Goal: Task Accomplishment & Management: Complete application form

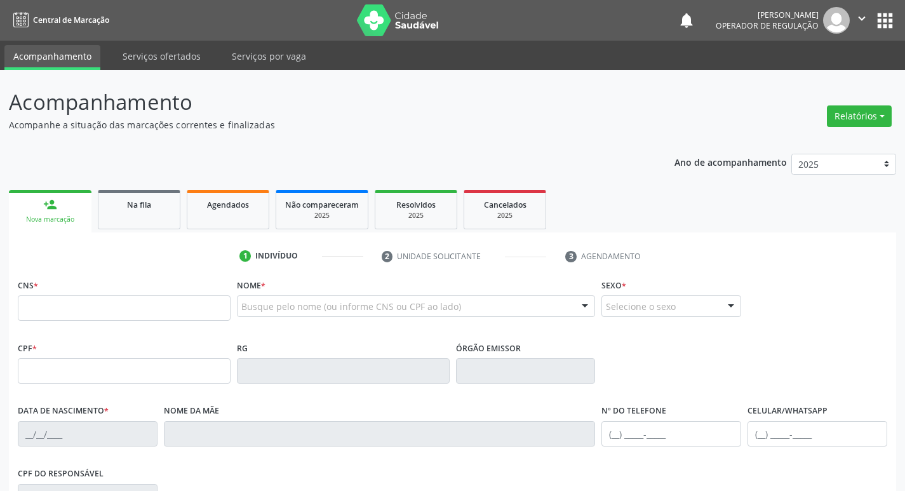
click at [51, 314] on input "text" at bounding box center [124, 307] width 213 height 25
type input "705 6094 3643 2216"
type input "048.432.464-09"
type input "2[DATE]"
type input "[PERSON_NAME]"
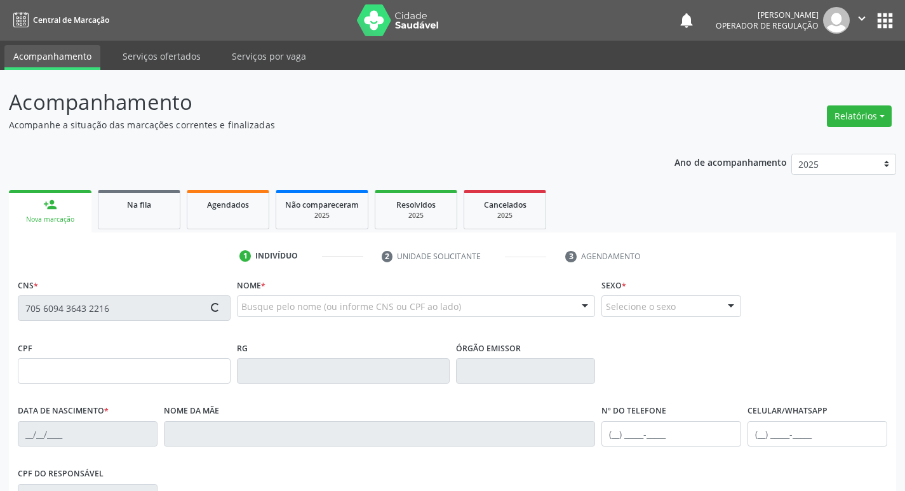
type input "[PHONE_NUMBER]"
type input "43"
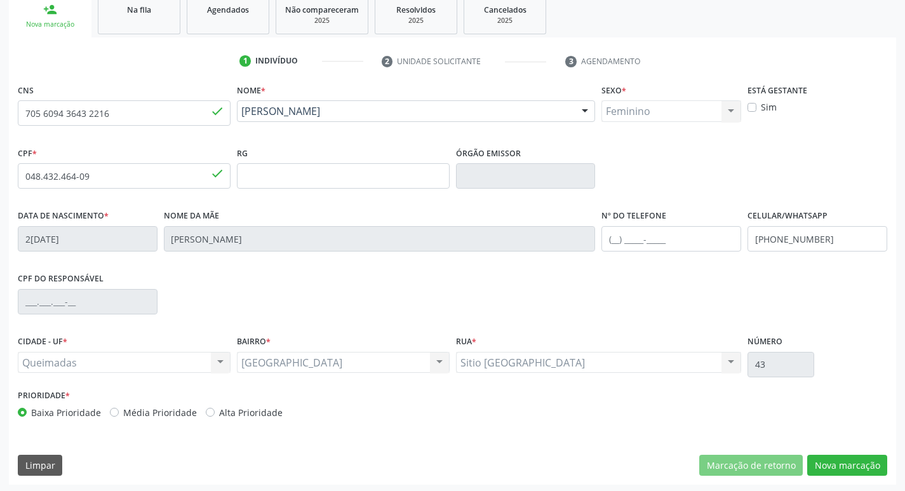
scroll to position [197, 0]
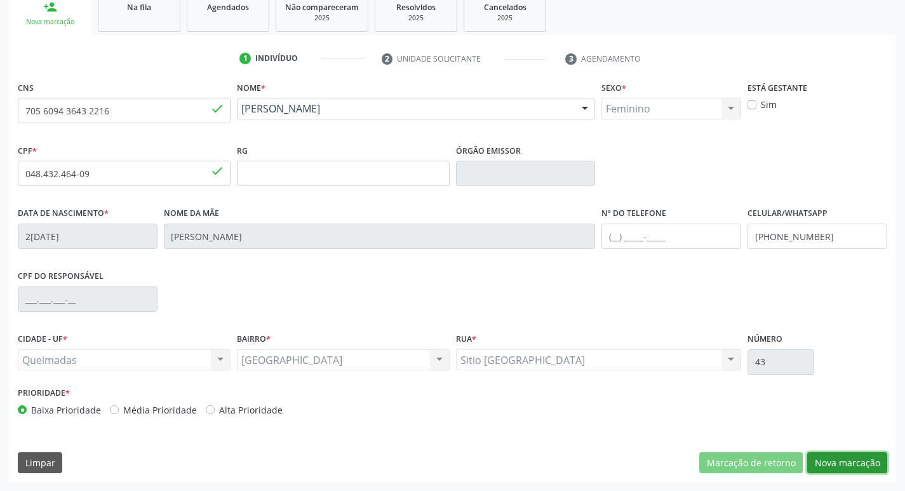
click at [823, 466] on button "Nova marcação" at bounding box center [847, 463] width 80 height 22
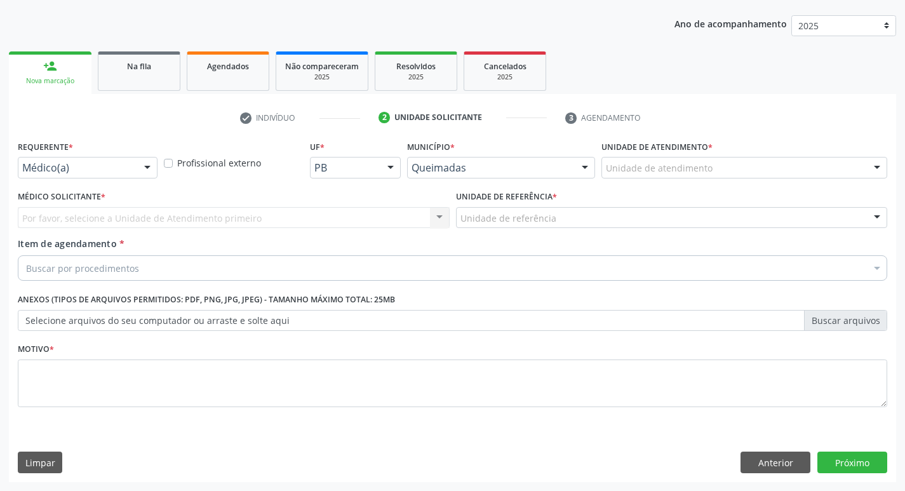
click at [148, 169] on div at bounding box center [147, 168] width 19 height 22
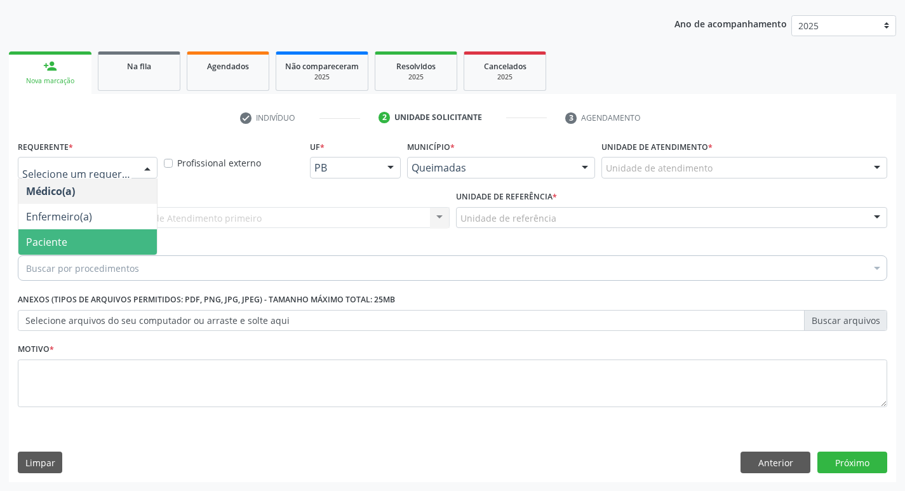
click at [98, 243] on span "Paciente" at bounding box center [87, 241] width 138 height 25
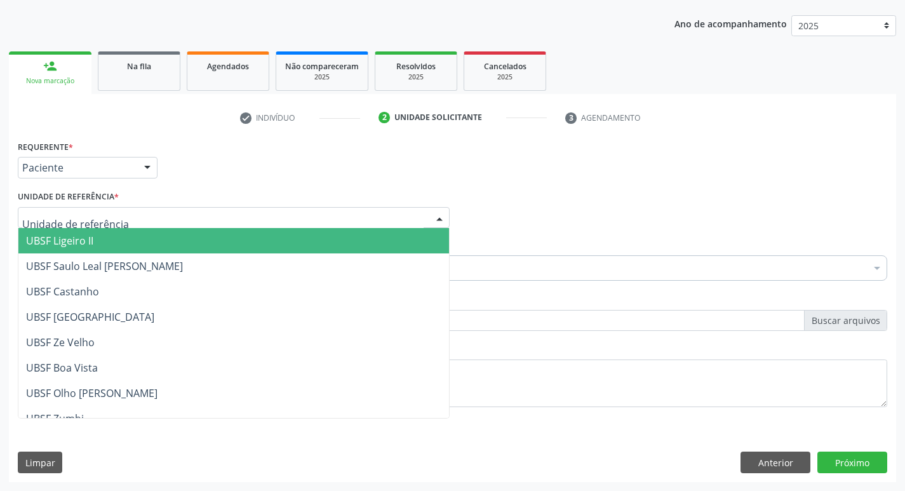
drag, startPoint x: 81, startPoint y: 215, endPoint x: 114, endPoint y: 169, distance: 56.8
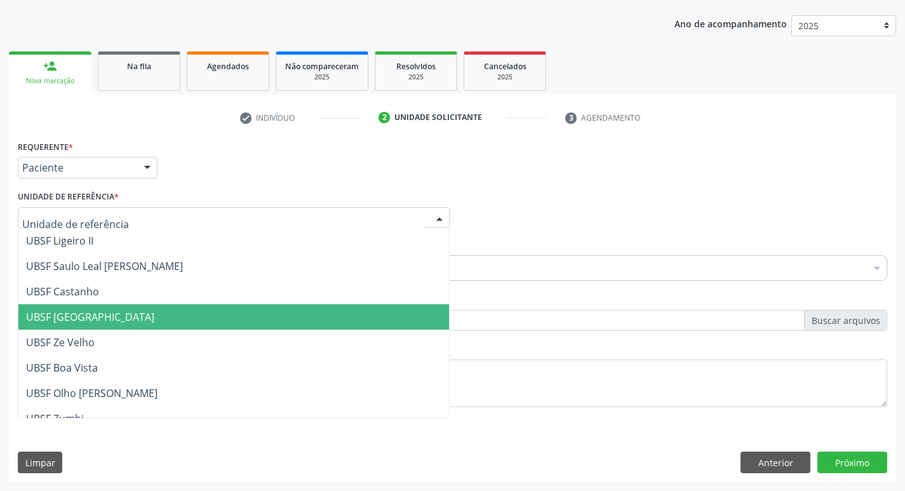
click at [103, 312] on span "UBSF [GEOGRAPHIC_DATA]" at bounding box center [90, 317] width 128 height 14
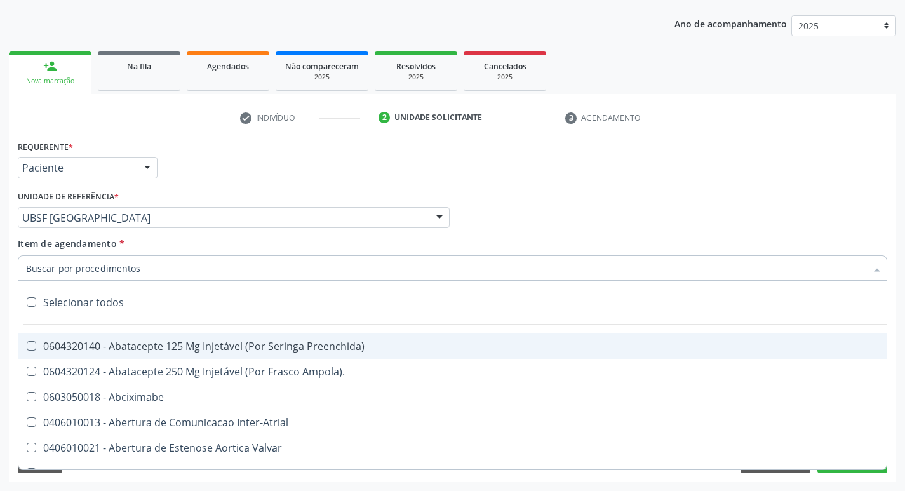
drag, startPoint x: 52, startPoint y: 270, endPoint x: 220, endPoint y: 138, distance: 213.4
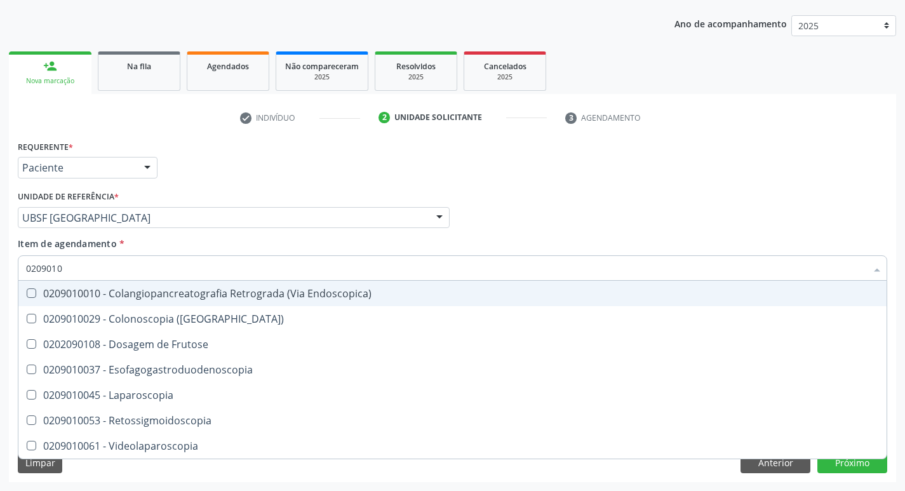
type input "02090100"
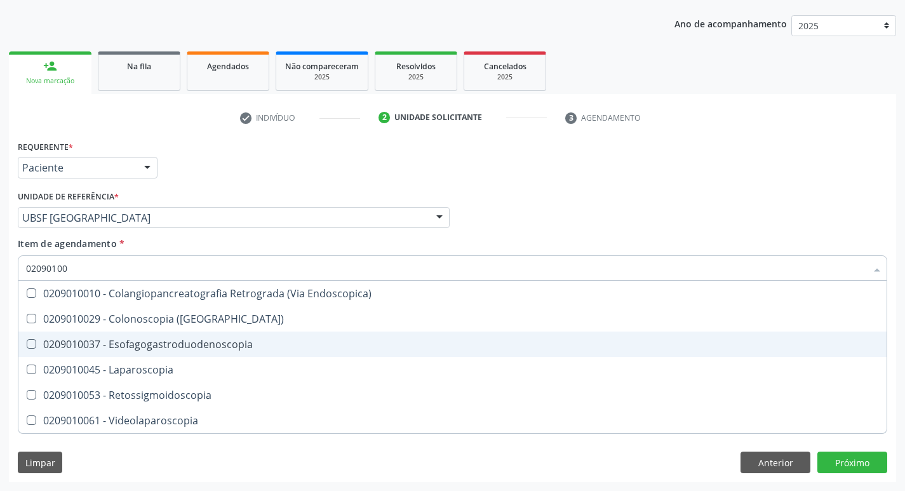
click at [30, 346] on Esofagogastroduodenoscopia at bounding box center [32, 344] width 10 height 10
click at [27, 346] on Esofagogastroduodenoscopia "checkbox" at bounding box center [22, 344] width 8 height 8
checkbox Esofagogastroduodenoscopia "true"
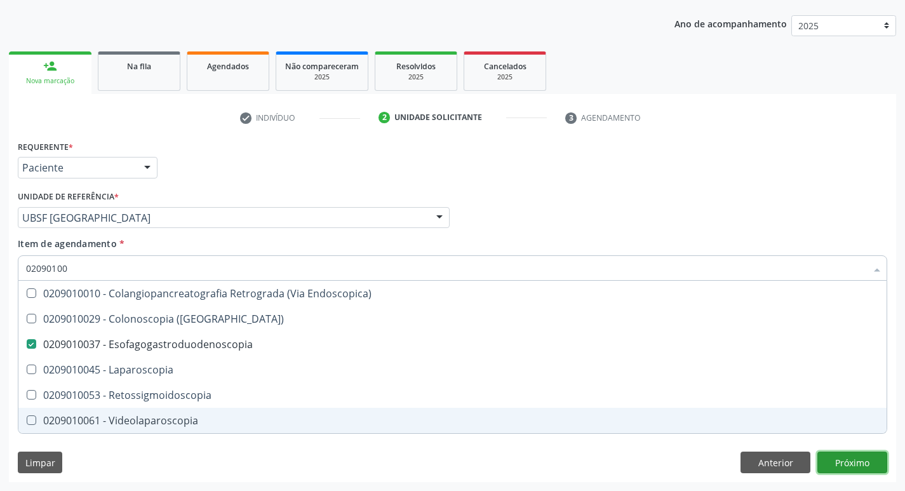
click at [835, 459] on div "Requerente * Paciente Médico(a) Enfermeiro(a) Paciente Nenhum resultado encontr…" at bounding box center [452, 309] width 887 height 345
checkbox \(Coloscopia\) "true"
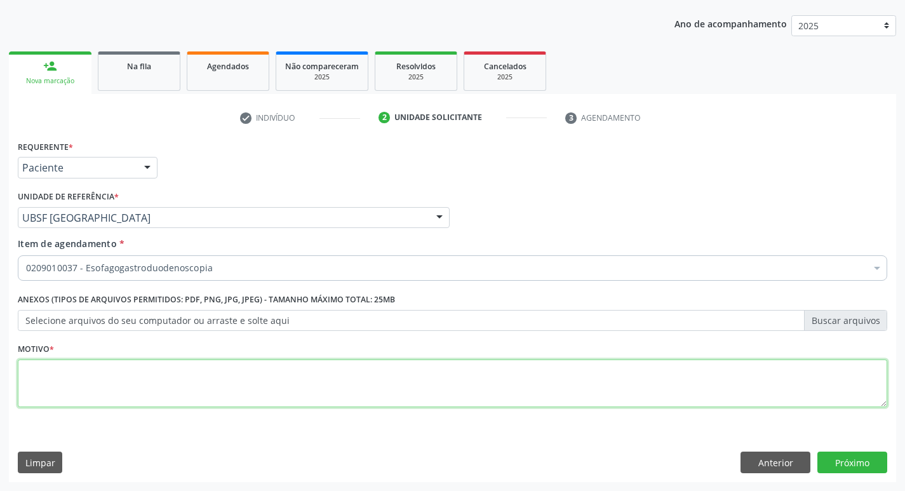
click at [29, 376] on textarea at bounding box center [452, 383] width 869 height 48
type textarea "AVALIACAO"
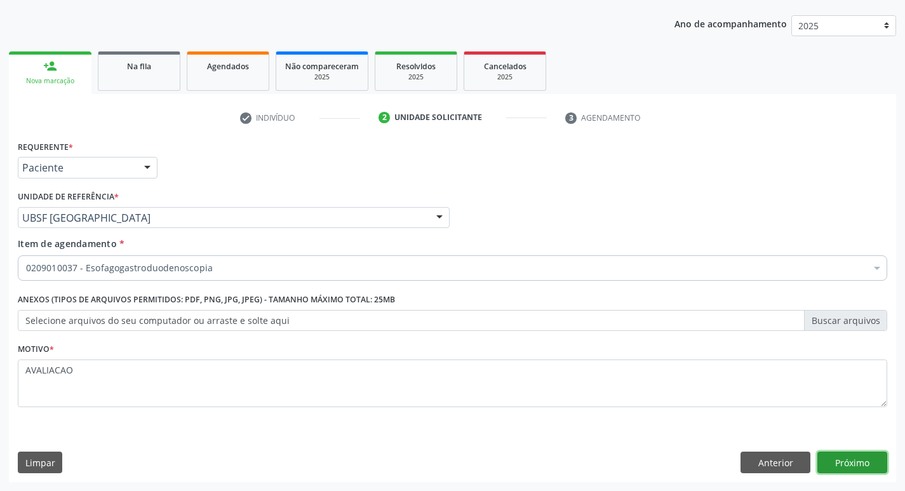
click at [859, 465] on button "Próximo" at bounding box center [852, 462] width 70 height 22
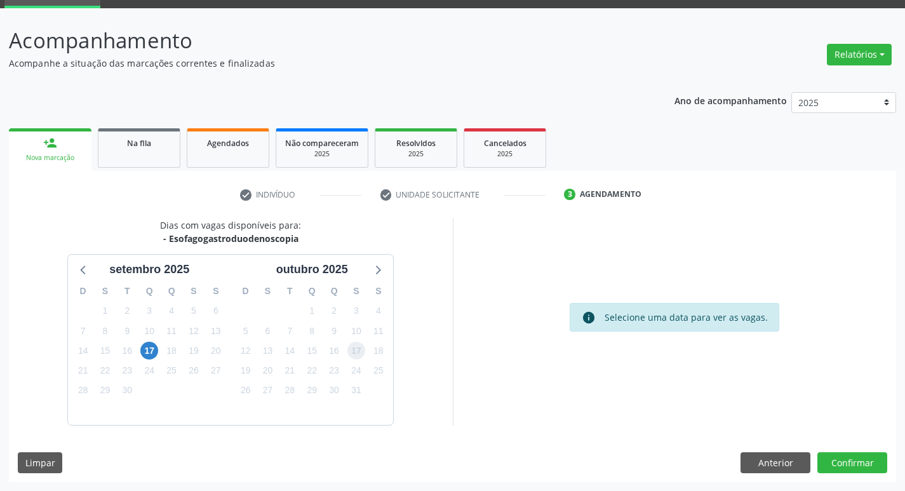
click at [353, 352] on span "17" at bounding box center [356, 351] width 18 height 18
click at [857, 458] on button "Confirmar" at bounding box center [852, 463] width 70 height 22
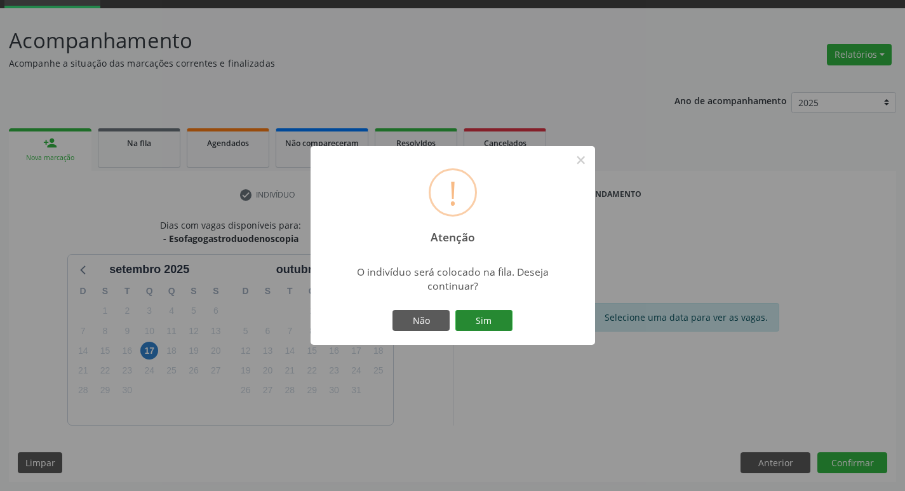
click at [488, 322] on button "Sim" at bounding box center [483, 321] width 57 height 22
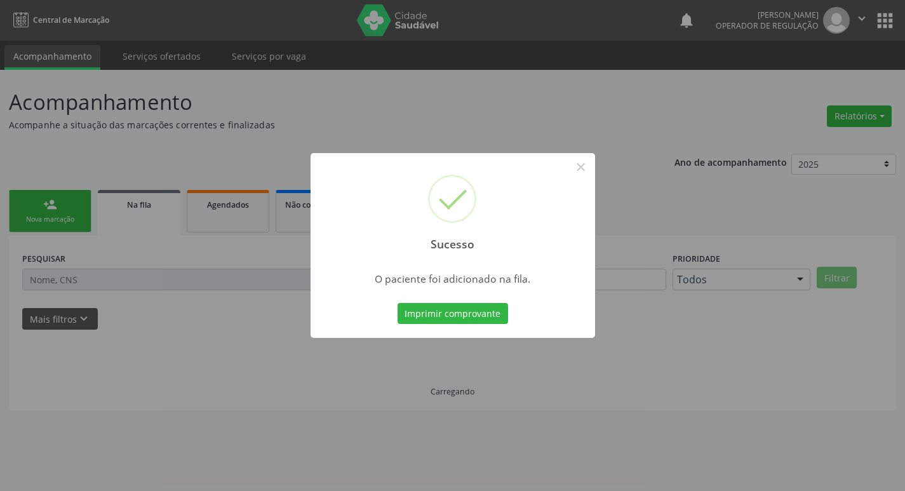
scroll to position [0, 0]
click at [588, 164] on button "×" at bounding box center [586, 167] width 22 height 22
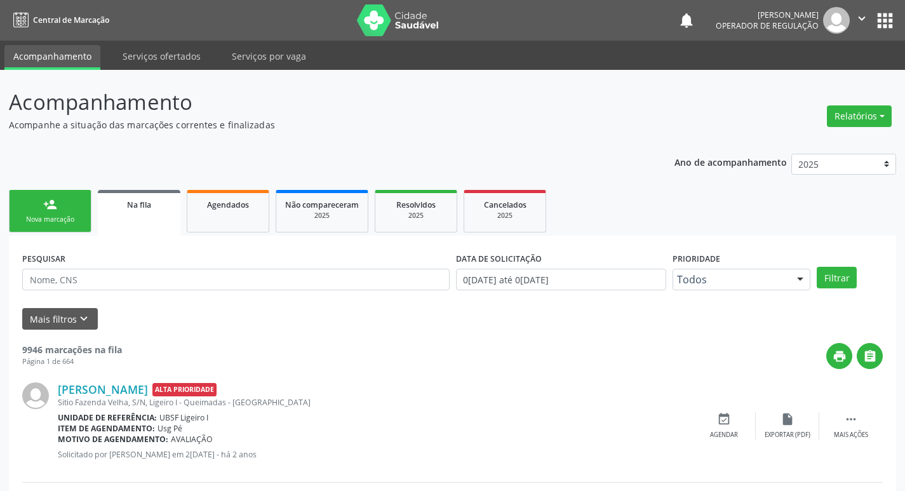
drag, startPoint x: 59, startPoint y: 222, endPoint x: 69, endPoint y: 212, distance: 14.4
click at [59, 222] on div "Nova marcação" at bounding box center [49, 220] width 63 height 10
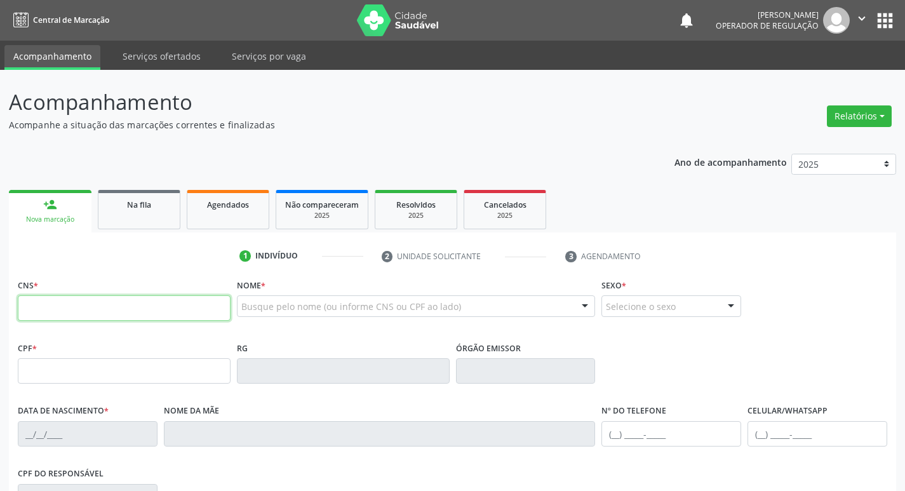
click at [46, 309] on input "text" at bounding box center [124, 307] width 213 height 25
type input "706 4081 3348 5185"
type input "135.795.354-20"
type input "2[DATE]"
type input "[PERSON_NAME]"
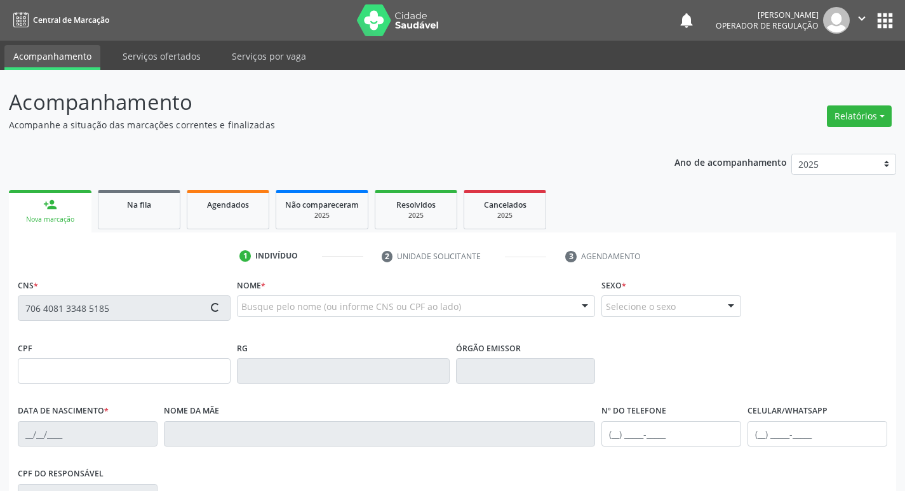
type input "[PHONE_NUMBER]"
type input "052.922.144-69"
type input "230"
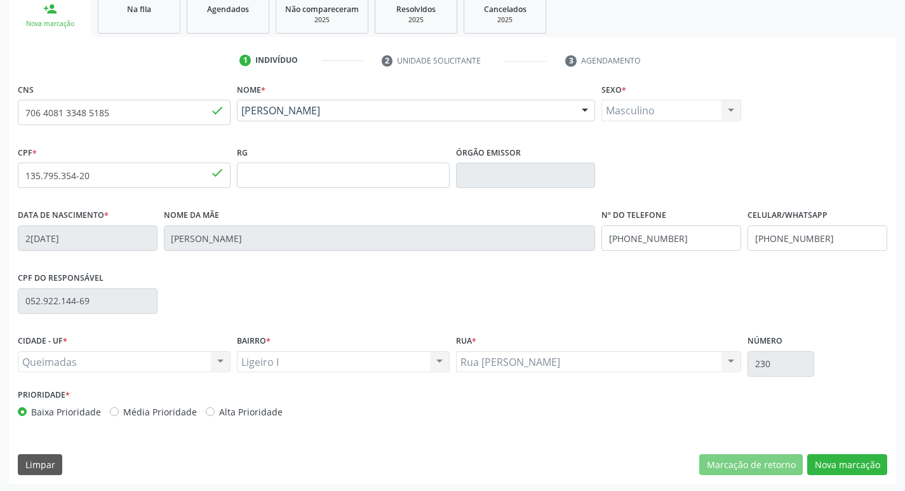
scroll to position [197, 0]
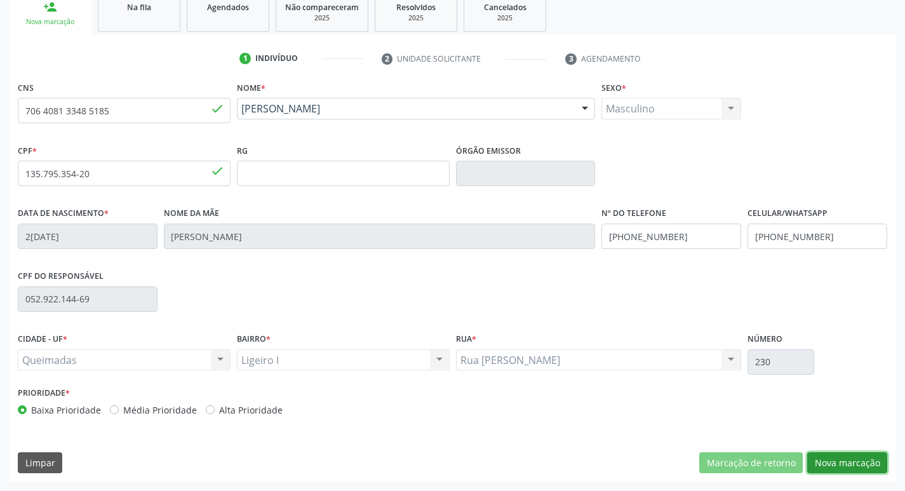
click at [867, 468] on button "Nova marcação" at bounding box center [847, 463] width 80 height 22
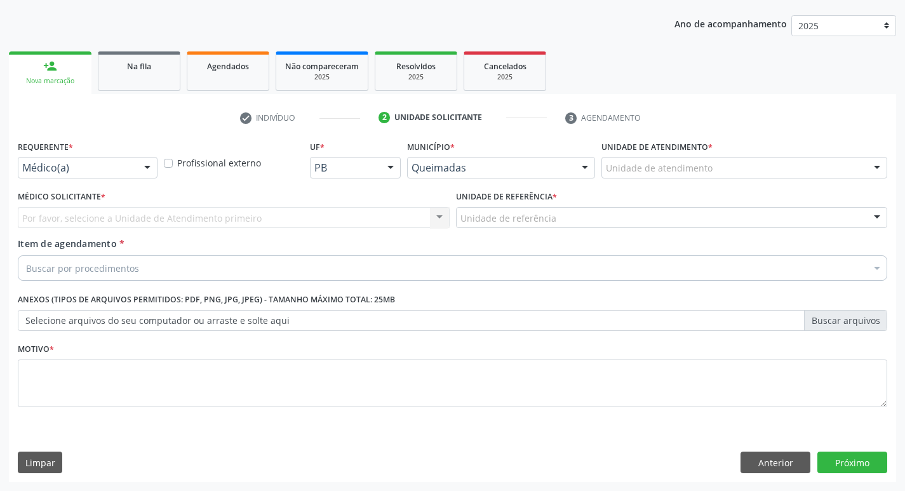
scroll to position [138, 0]
click at [156, 166] on div at bounding box center [147, 168] width 19 height 22
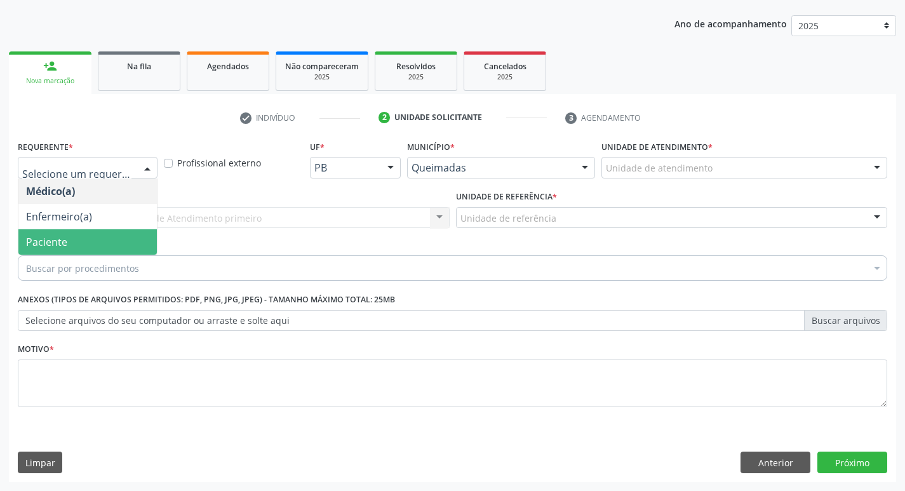
click at [123, 235] on span "Paciente" at bounding box center [87, 241] width 138 height 25
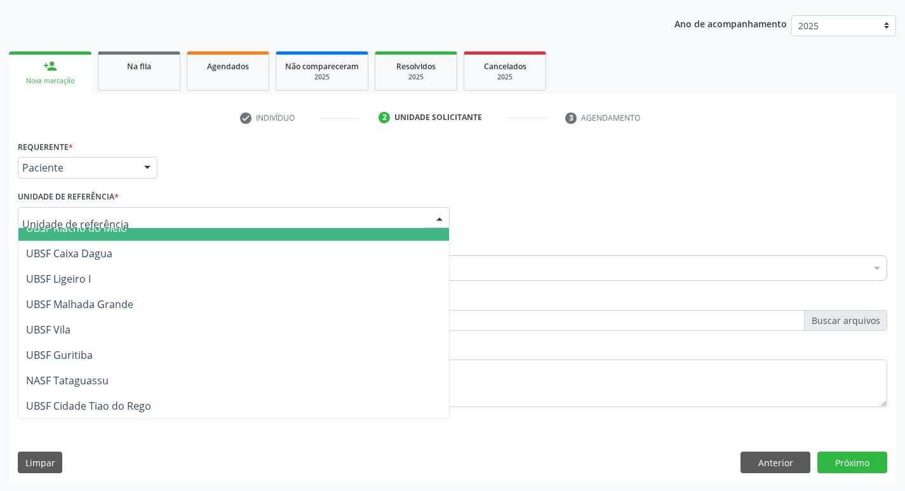
scroll to position [318, 0]
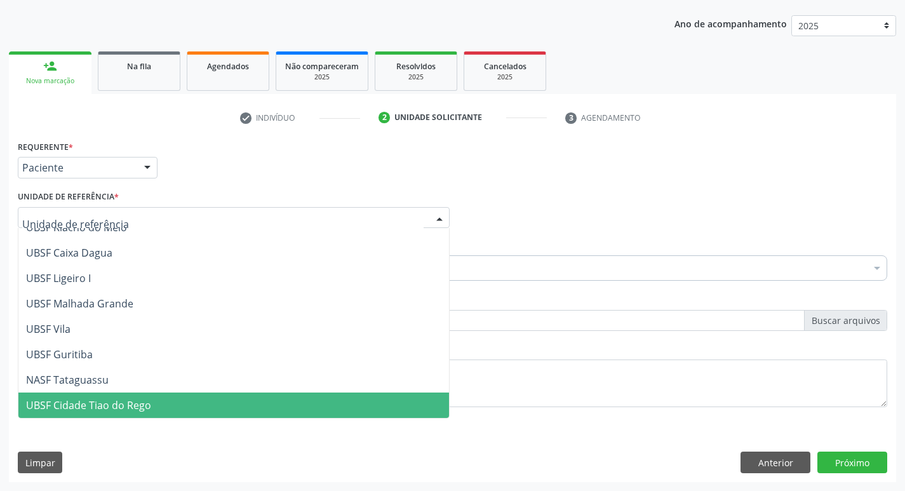
click at [145, 397] on span "UBSF Cidade Tiao do Rego" at bounding box center [233, 404] width 430 height 25
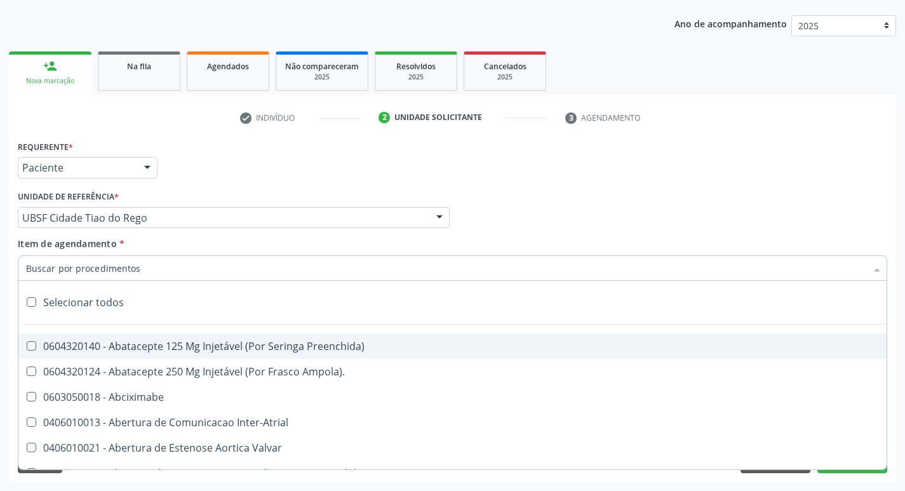
click at [37, 269] on input "Item de agendamento *" at bounding box center [446, 267] width 840 height 25
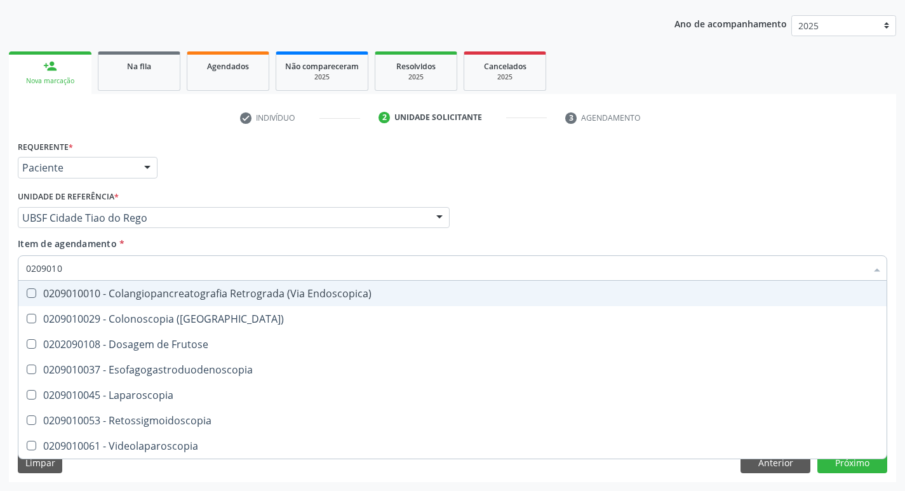
type input "02090100"
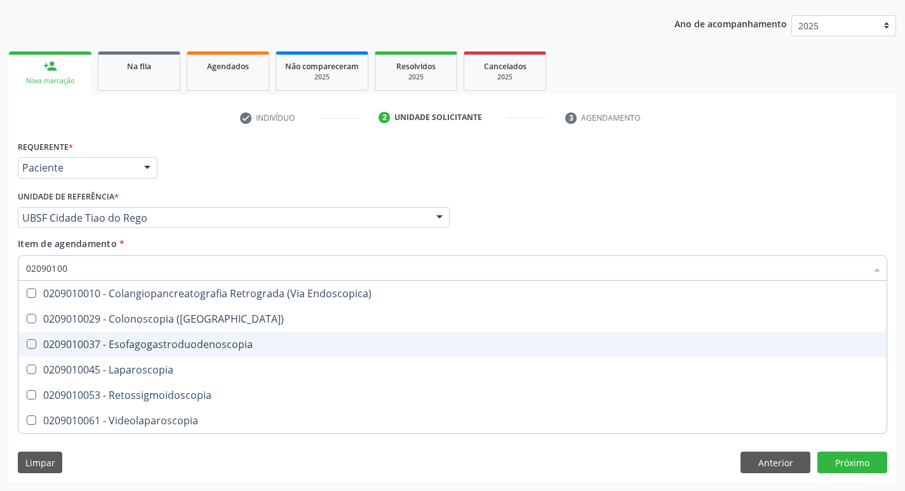
click at [28, 344] on Esofagogastroduodenoscopia at bounding box center [32, 344] width 10 height 10
click at [27, 344] on Esofagogastroduodenoscopia "checkbox" at bounding box center [22, 344] width 8 height 8
checkbox Esofagogastroduodenoscopia "true"
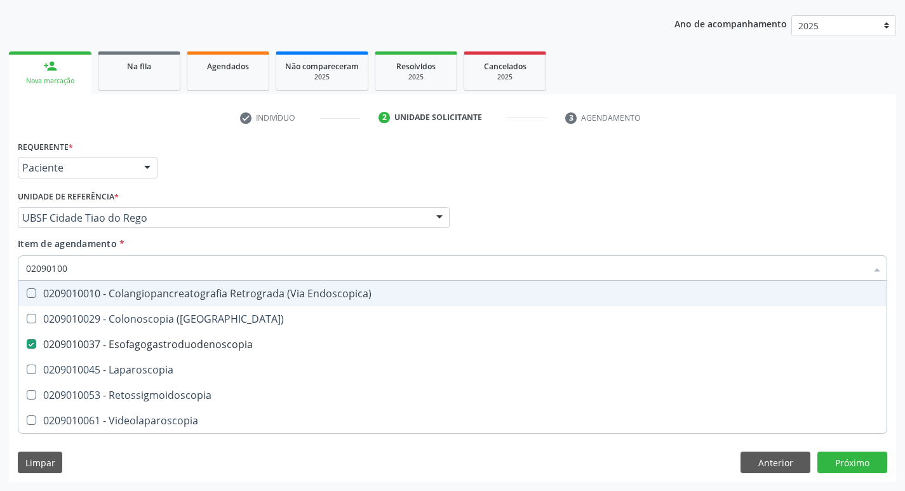
click at [586, 218] on div "Médico Solicitante Por favor, selecione a Unidade de Atendimento primeiro Nenhu…" at bounding box center [452, 212] width 875 height 50
checkbox \(Coloscopia\) "true"
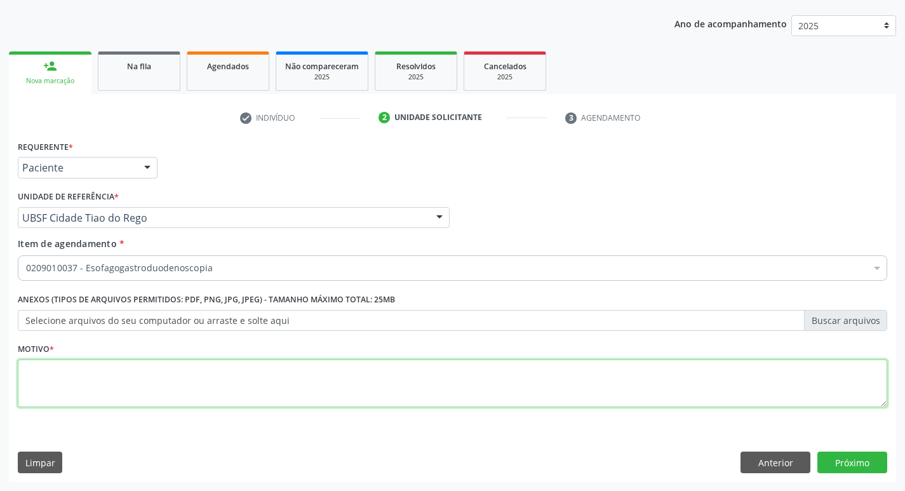
click at [77, 385] on textarea at bounding box center [452, 383] width 869 height 48
type textarea "AVALIACAO"
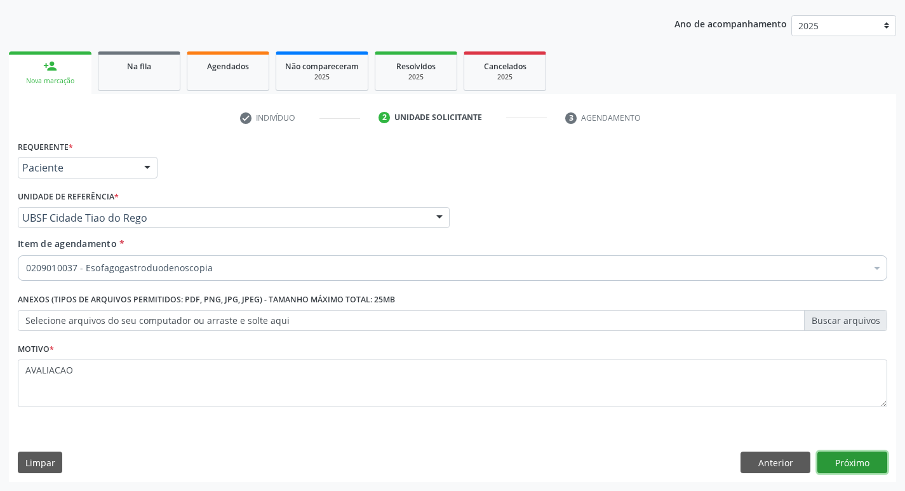
click at [869, 457] on button "Próximo" at bounding box center [852, 462] width 70 height 22
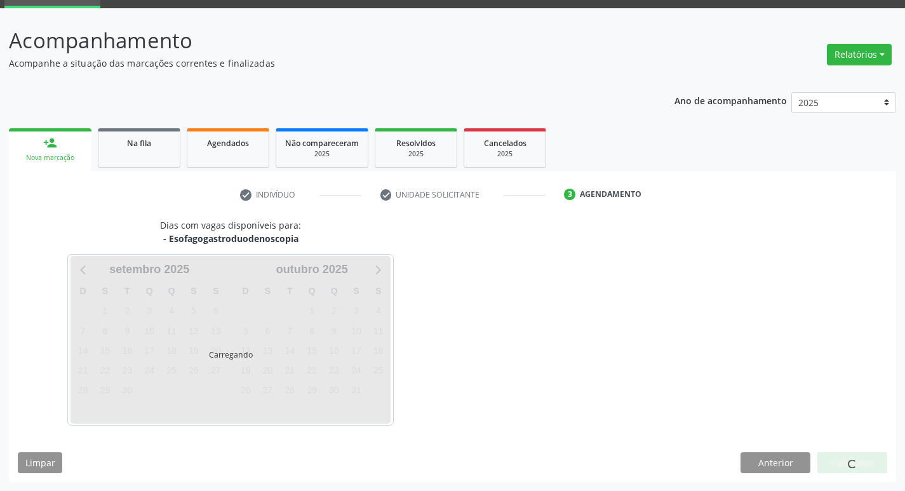
scroll to position [62, 0]
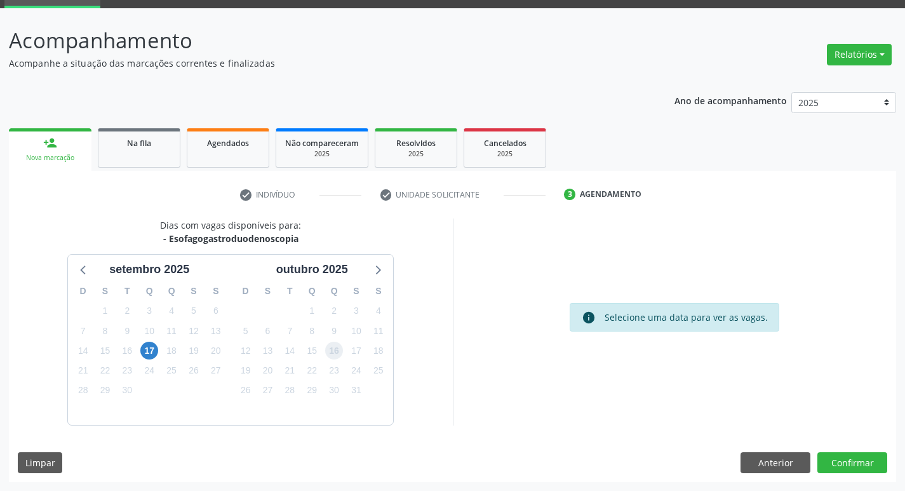
click at [328, 349] on span "16" at bounding box center [334, 351] width 18 height 18
click at [849, 465] on button "Confirmar" at bounding box center [852, 463] width 70 height 22
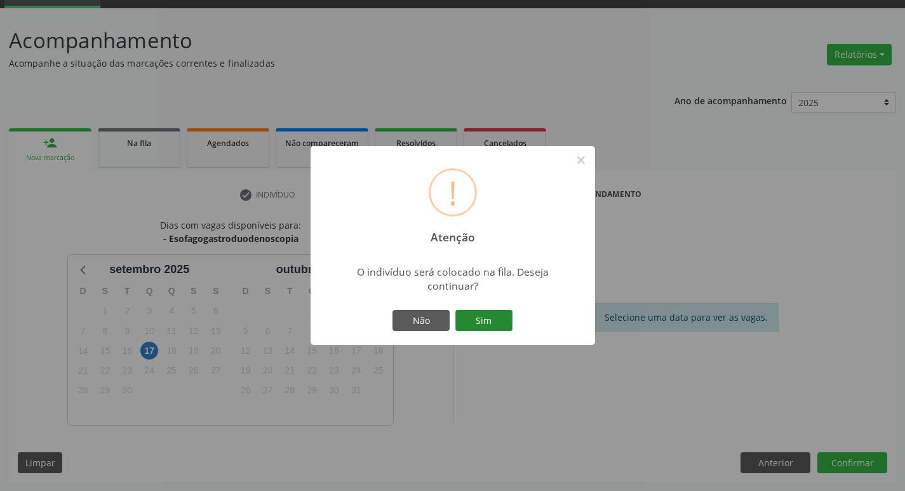
click at [475, 324] on button "Sim" at bounding box center [483, 321] width 57 height 22
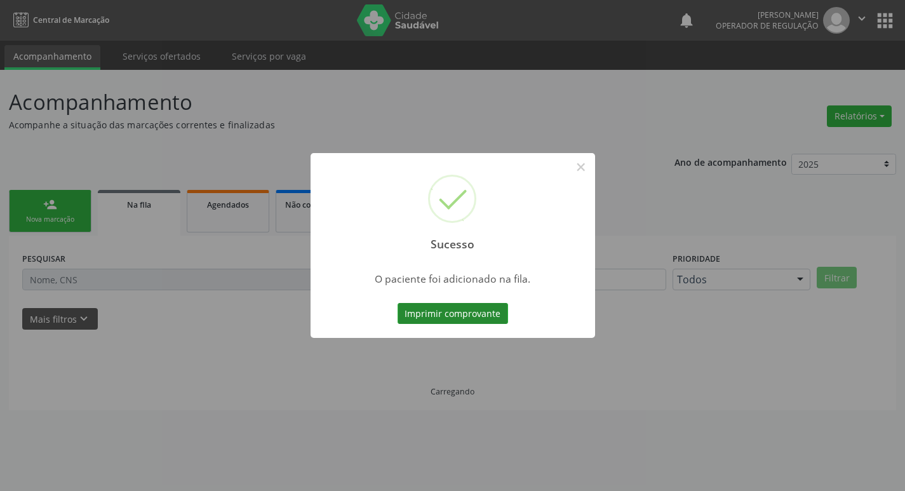
scroll to position [0, 0]
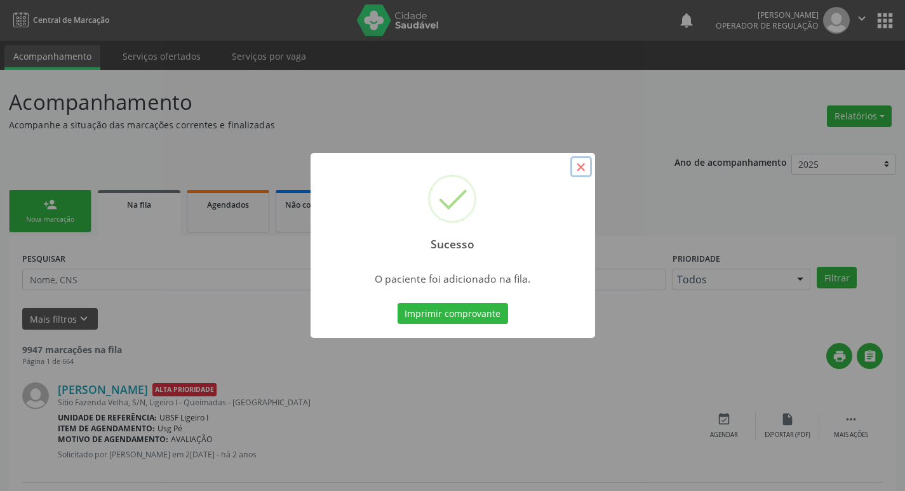
click at [583, 170] on button "×" at bounding box center [581, 167] width 22 height 22
